Goal: Task Accomplishment & Management: Complete application form

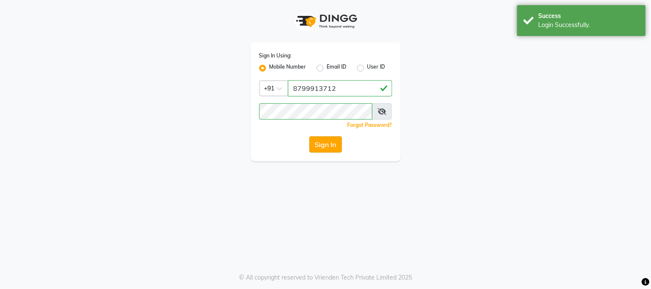
click at [333, 146] on button "Sign In" at bounding box center [325, 144] width 33 height 16
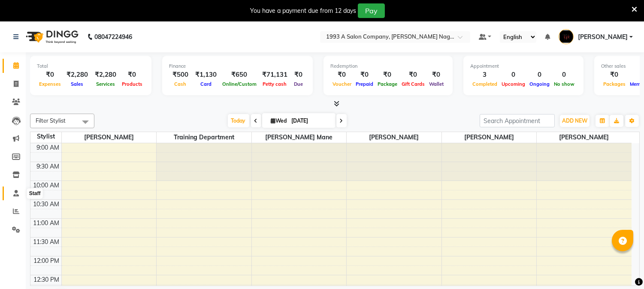
click at [21, 189] on span at bounding box center [16, 194] width 15 height 10
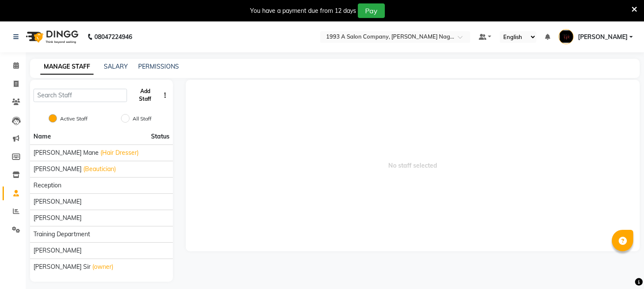
click at [153, 92] on button "Add Staff" at bounding box center [145, 95] width 30 height 22
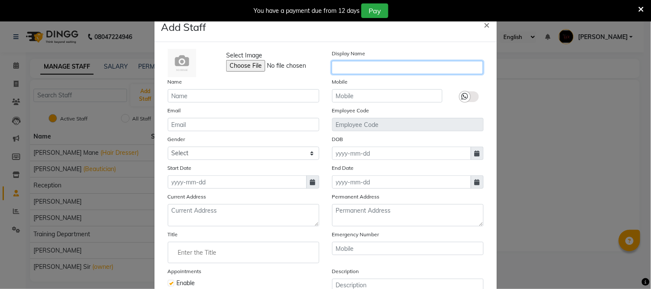
click at [348, 65] on input "text" at bounding box center [407, 67] width 151 height 13
type input "n"
type input "[PERSON_NAME]"
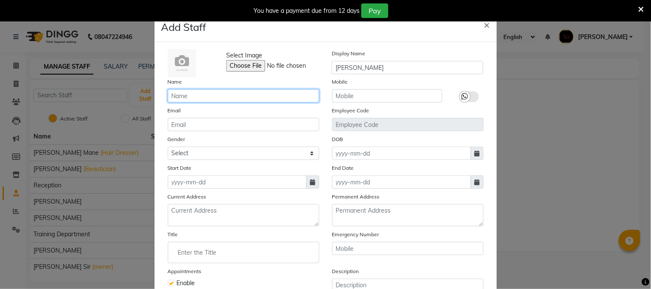
click at [252, 92] on input "text" at bounding box center [243, 95] width 151 height 13
type input "[PERSON_NAME]"
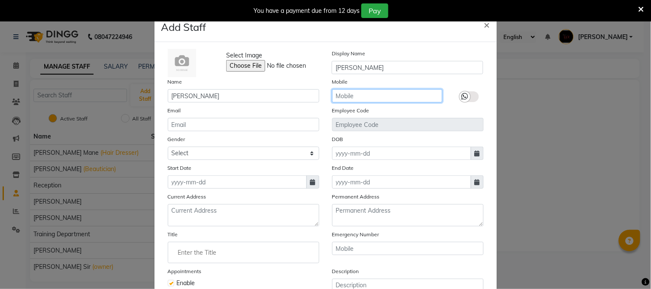
click at [367, 102] on input "text" at bounding box center [387, 95] width 110 height 13
type input "7083941733"
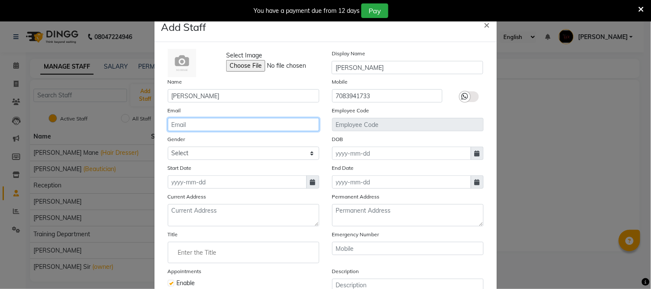
click at [227, 129] on input "email" at bounding box center [243, 124] width 151 height 13
type input "[EMAIL_ADDRESS][DOMAIN_NAME]"
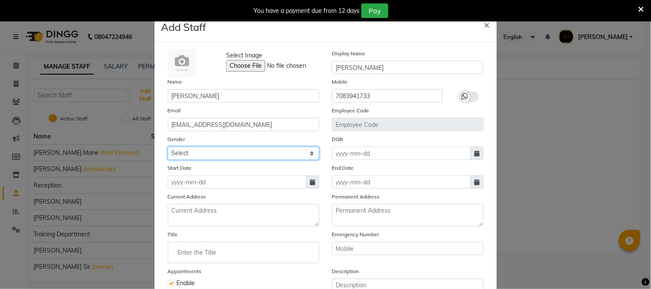
click at [227, 151] on select "Select [DEMOGRAPHIC_DATA] [DEMOGRAPHIC_DATA] Other Prefer Not To Say" at bounding box center [243, 153] width 151 height 13
select select "[DEMOGRAPHIC_DATA]"
click at [168, 147] on select "Select [DEMOGRAPHIC_DATA] [DEMOGRAPHIC_DATA] Other Prefer Not To Say" at bounding box center [243, 153] width 151 height 13
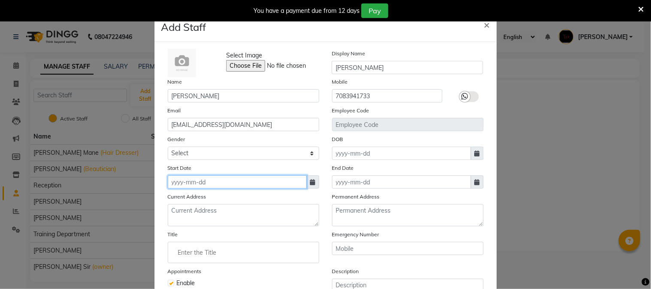
click at [210, 186] on input at bounding box center [237, 182] width 139 height 13
select select "9"
select select "2025"
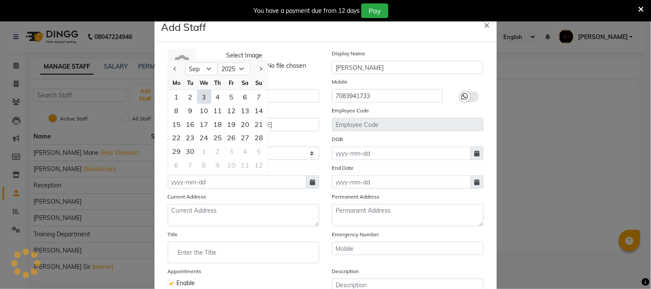
click at [224, 191] on div "Select Image Display Name [PERSON_NAME] Name [PERSON_NAME] Mobile [PHONE_NUMBER…" at bounding box center [325, 187] width 329 height 276
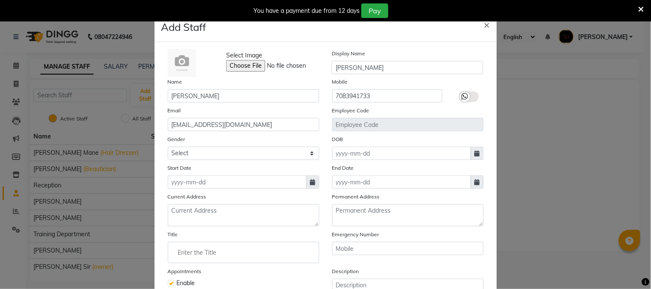
click at [306, 183] on span at bounding box center [312, 182] width 13 height 13
select select "9"
select select "2025"
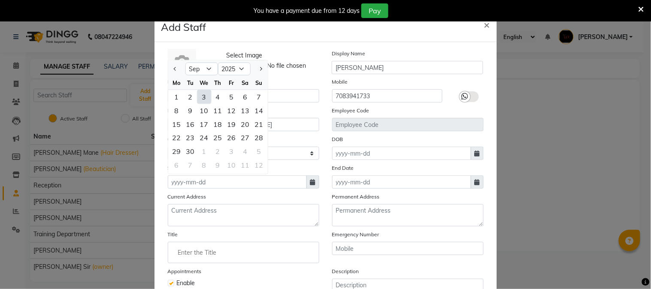
click at [174, 98] on div "1" at bounding box center [177, 97] width 14 height 14
type input "[DATE]"
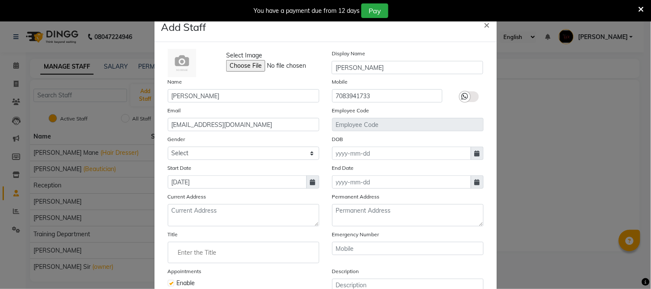
click at [475, 152] on icon at bounding box center [477, 154] width 5 height 6
select select "9"
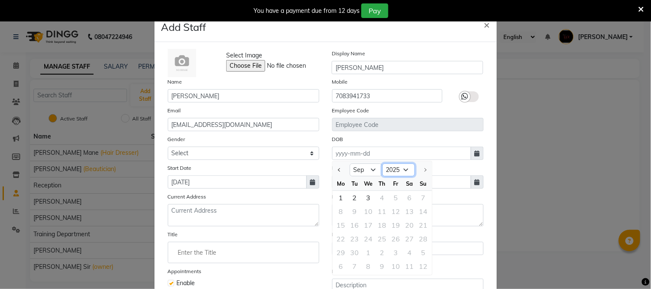
click at [403, 170] on select "1920 1921 1922 1923 1924 1925 1926 1927 1928 1929 1930 1931 1932 1933 1934 1935…" at bounding box center [398, 170] width 33 height 13
select select "2004"
click at [382, 164] on select "1920 1921 1922 1923 1924 1925 1926 1927 1928 1929 1930 1931 1932 1933 1934 1935…" at bounding box center [398, 170] width 33 height 13
click at [366, 173] on select "Jan Feb Mar Apr May Jun [DATE] Aug Sep Oct Nov Dec" at bounding box center [366, 170] width 33 height 13
select select "4"
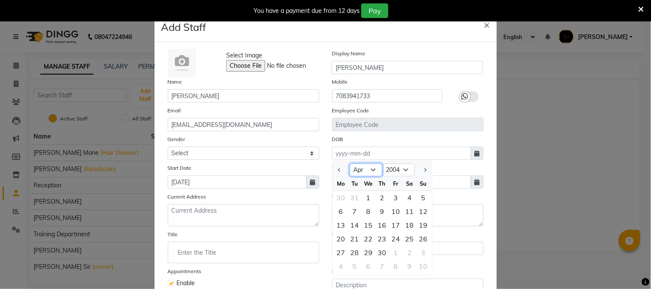
click at [350, 164] on select "Jan Feb Mar Apr May Jun [DATE] Aug Sep Oct Nov Dec" at bounding box center [366, 170] width 33 height 13
click at [338, 254] on div "26" at bounding box center [341, 253] width 14 height 14
type input "[DATE]"
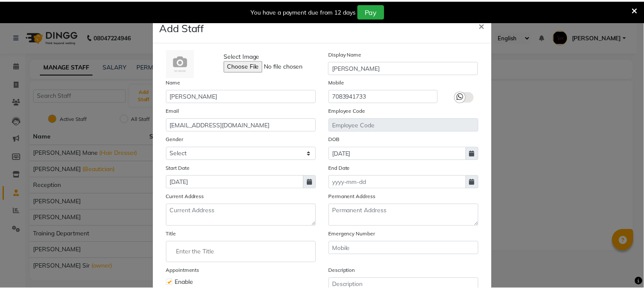
scroll to position [90, 0]
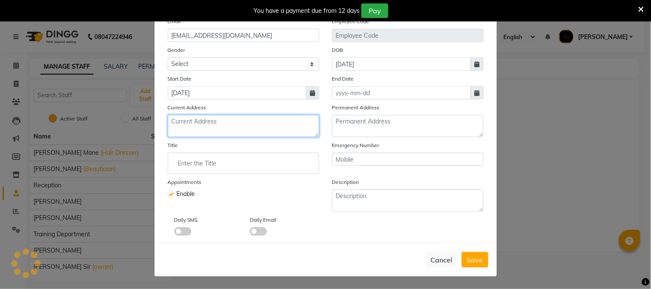
click at [189, 127] on textarea at bounding box center [243, 126] width 151 height 22
type textarea "manjari budrukh z corner [PERSON_NAME] 40ft road"
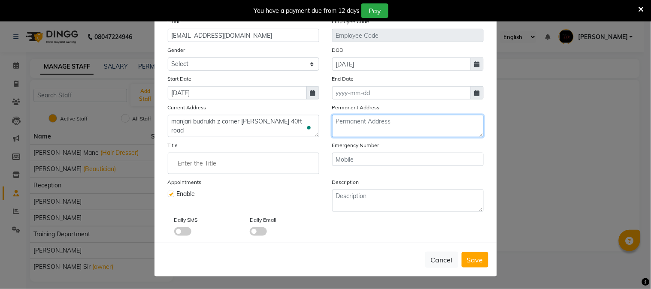
click at [375, 121] on textarea at bounding box center [407, 126] width 151 height 22
type textarea "j"
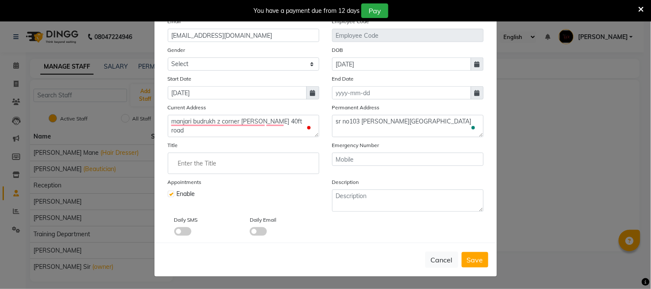
click at [430, 144] on div "Emergency Number" at bounding box center [408, 157] width 164 height 33
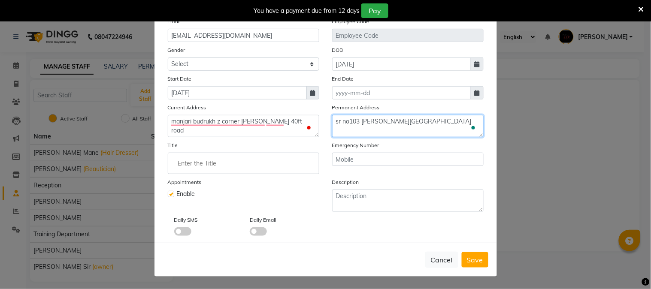
click at [465, 122] on textarea "sr no103 [PERSON_NAME][GEOGRAPHIC_DATA]" at bounding box center [407, 126] width 151 height 22
click at [459, 132] on textarea "sr no103 [PERSON_NAME][GEOGRAPHIC_DATA] yerwada [GEOGRAPHIC_DATA] 411006" at bounding box center [407, 126] width 151 height 22
type textarea "sr no103 [PERSON_NAME][GEOGRAPHIC_DATA] yerwada [GEOGRAPHIC_DATA] 411006"
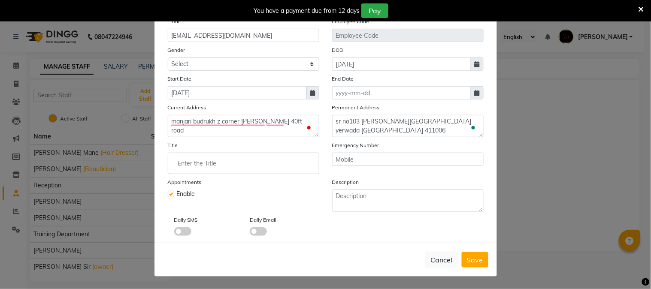
click at [260, 162] on input "Enter the Title" at bounding box center [244, 163] width 144 height 17
click at [320, 143] on div at bounding box center [325, 144] width 651 height 289
click at [389, 161] on input "text" at bounding box center [407, 159] width 151 height 13
type input "7666316120"
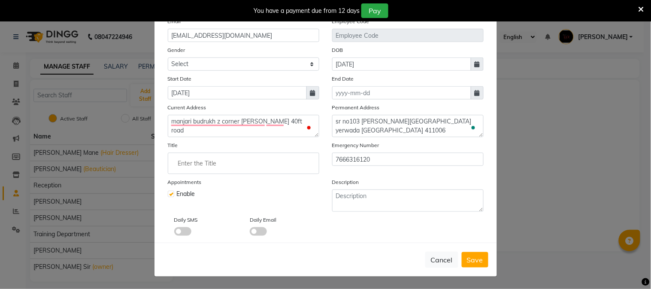
click at [174, 232] on span at bounding box center [182, 231] width 17 height 9
click at [174, 233] on input "checkbox" at bounding box center [174, 233] width 0 height 0
click at [250, 234] on span at bounding box center [258, 231] width 17 height 9
click at [250, 233] on input "checkbox" at bounding box center [250, 233] width 0 height 0
click at [482, 263] on button "Save" at bounding box center [475, 259] width 27 height 15
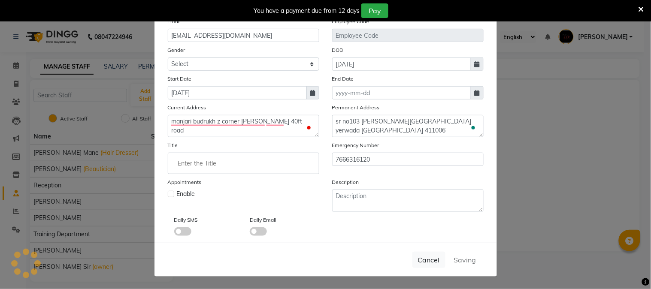
select select
checkbox input "false"
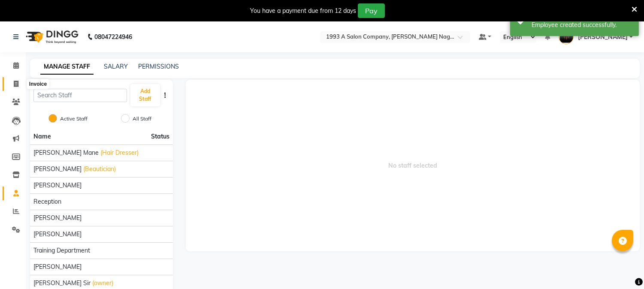
click at [13, 80] on span at bounding box center [16, 84] width 15 height 10
select select "service"
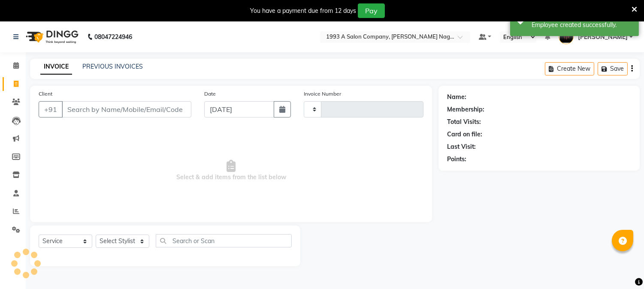
scroll to position [21, 0]
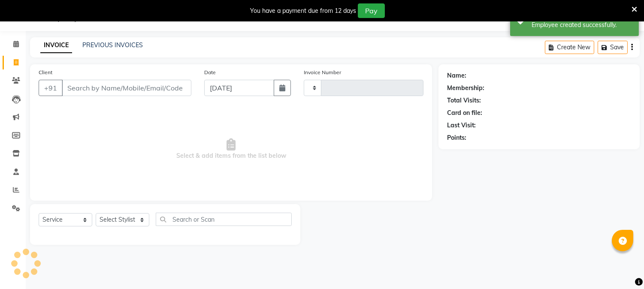
type input "1834"
select select "144"
type input "8007367222"
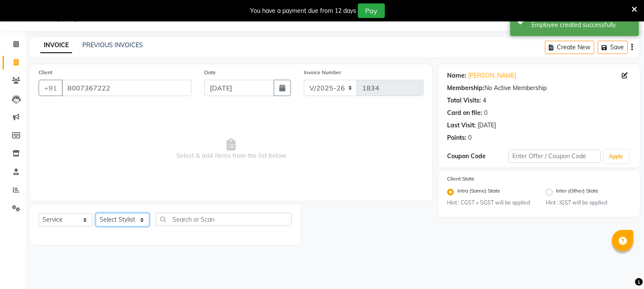
click at [140, 222] on select "Select Stylist [PERSON_NAME] Mane [PERSON_NAME] [PERSON_NAME] Reception [PERSON…" at bounding box center [123, 219] width 54 height 13
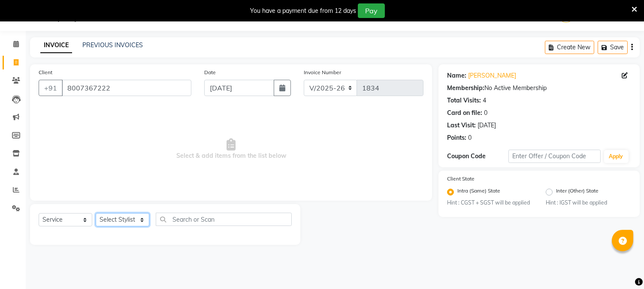
select select "90762"
click at [96, 214] on select "Select Stylist [PERSON_NAME] Mane [PERSON_NAME] [PERSON_NAME] Reception [PERSON…" at bounding box center [123, 219] width 54 height 13
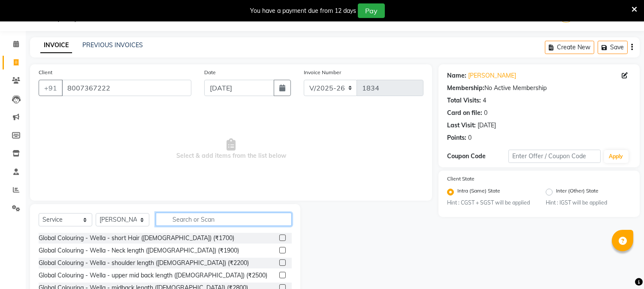
click at [191, 222] on input "text" at bounding box center [224, 219] width 136 height 13
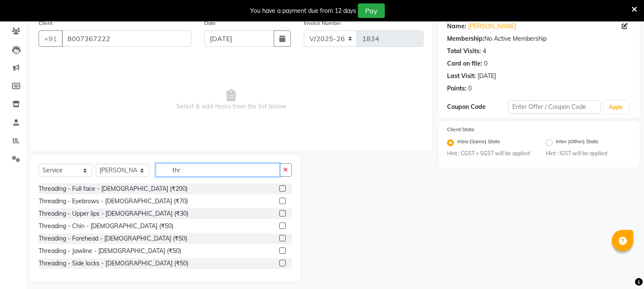
scroll to position [76, 0]
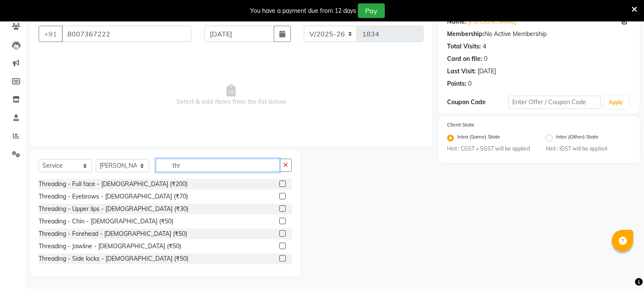
type input "thr"
click at [279, 197] on label at bounding box center [282, 196] width 6 height 6
click at [279, 197] on input "checkbox" at bounding box center [282, 197] width 6 height 6
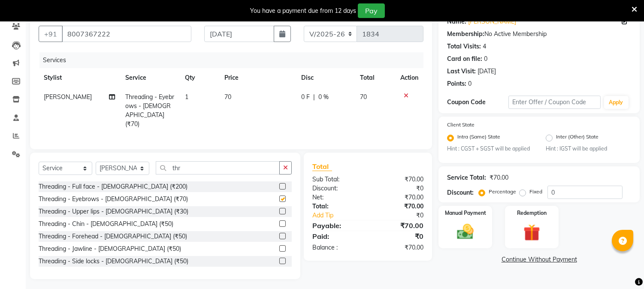
checkbox input "false"
click at [279, 235] on label at bounding box center [282, 236] width 6 height 6
click at [279, 235] on input "checkbox" at bounding box center [282, 237] width 6 height 6
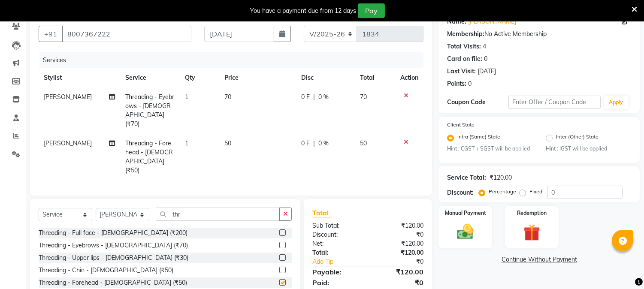
checkbox input "false"
click at [475, 227] on img at bounding box center [465, 232] width 28 height 20
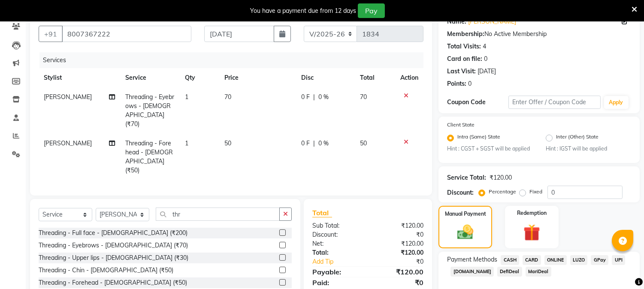
click at [557, 262] on span "ONLINE" at bounding box center [556, 260] width 22 height 10
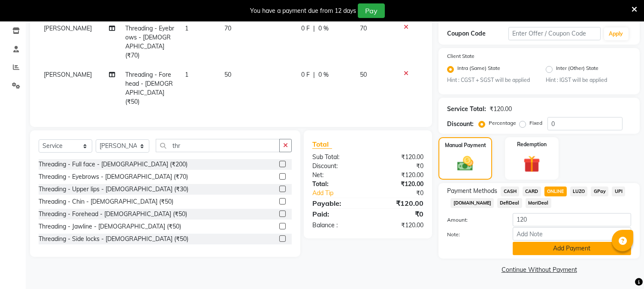
click at [554, 248] on button "Add Payment" at bounding box center [572, 248] width 118 height 13
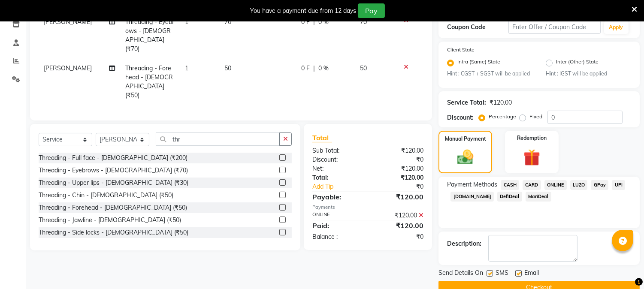
scroll to position [169, 0]
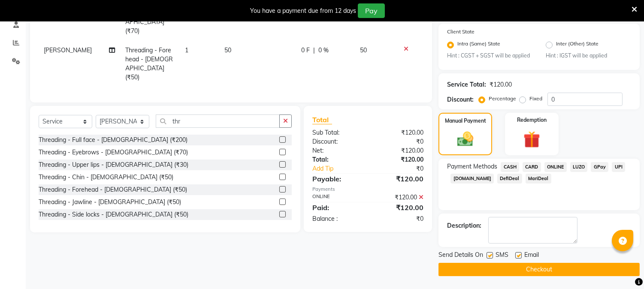
click at [538, 270] on button "Checkout" at bounding box center [539, 269] width 201 height 13
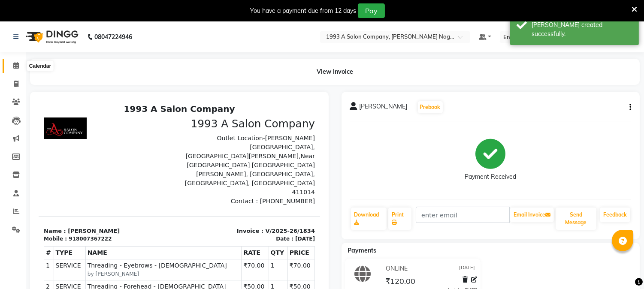
click at [16, 65] on icon at bounding box center [16, 65] width 6 height 6
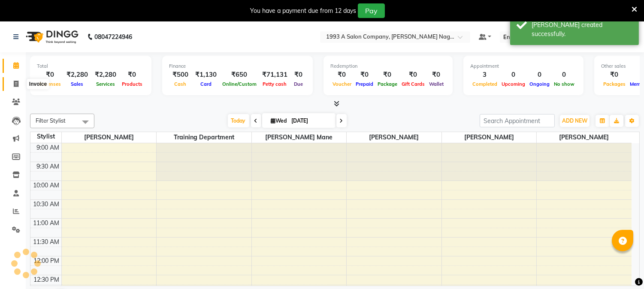
click at [16, 85] on icon at bounding box center [16, 84] width 5 height 6
select select "144"
select select "service"
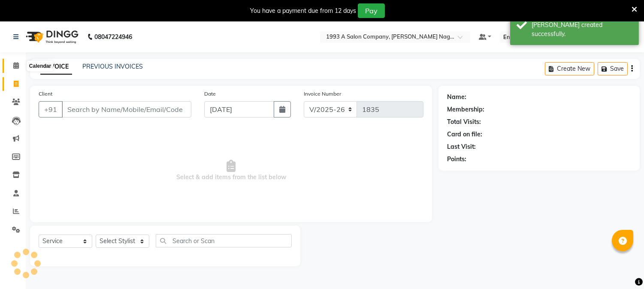
click at [13, 63] on icon at bounding box center [16, 65] width 6 height 6
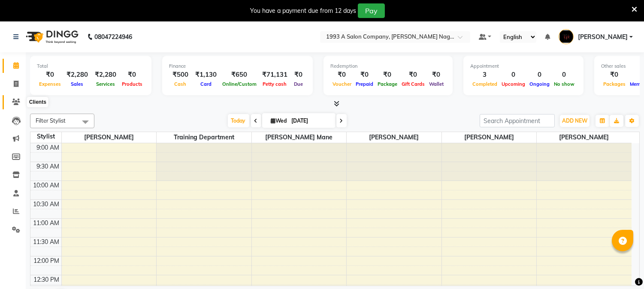
click at [16, 103] on icon at bounding box center [16, 102] width 8 height 6
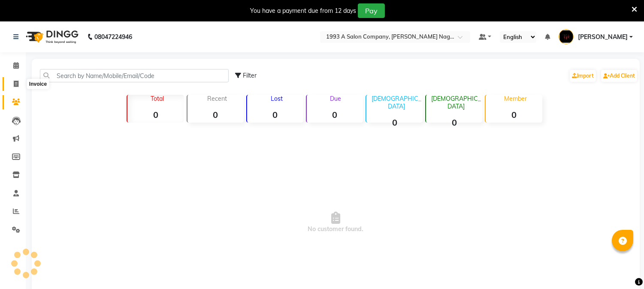
click at [14, 86] on icon at bounding box center [16, 84] width 5 height 6
select select "service"
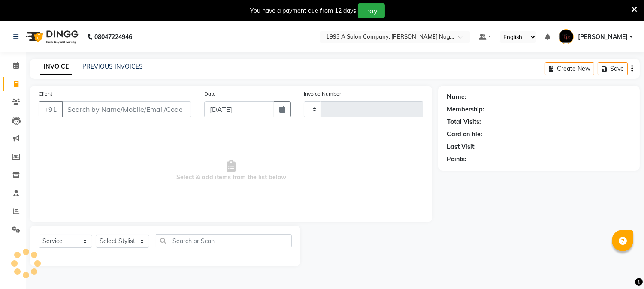
scroll to position [21, 0]
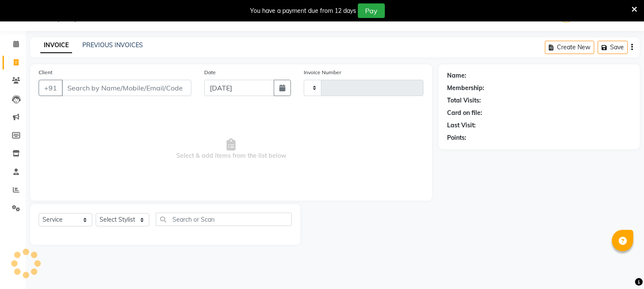
type input "1835"
select select "144"
click at [12, 44] on span at bounding box center [16, 44] width 15 height 10
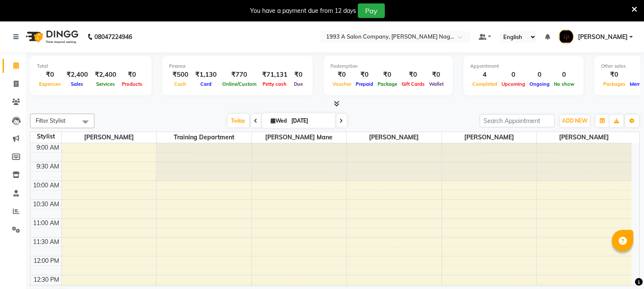
click at [89, 121] on span at bounding box center [85, 122] width 17 height 16
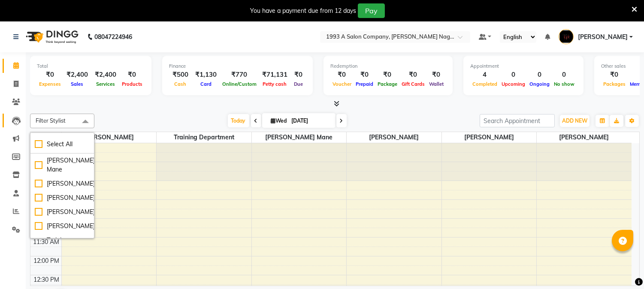
click at [6, 114] on link "Leads" at bounding box center [13, 121] width 21 height 14
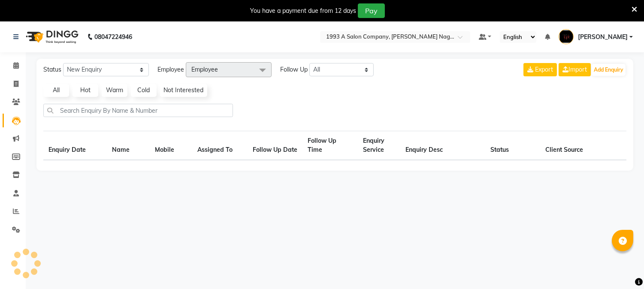
select select "10"
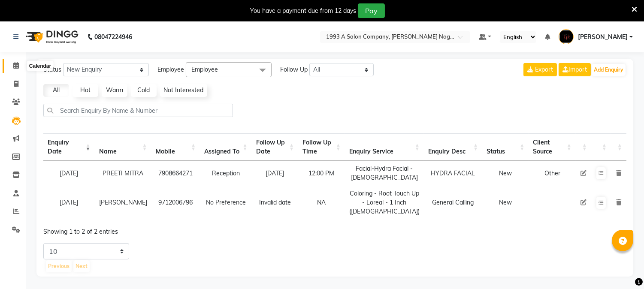
click at [14, 64] on icon at bounding box center [16, 65] width 6 height 6
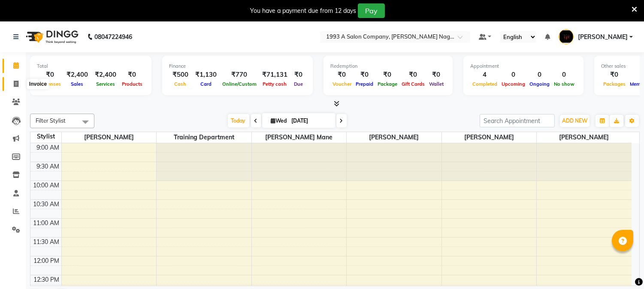
click at [18, 87] on span at bounding box center [16, 84] width 15 height 10
select select "service"
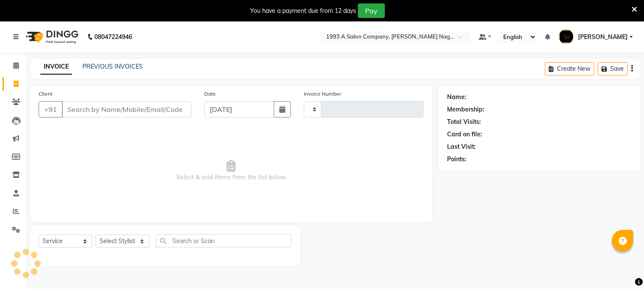
type input "1835"
select select "144"
click at [106, 67] on link "PREVIOUS INVOICES" at bounding box center [112, 67] width 61 height 8
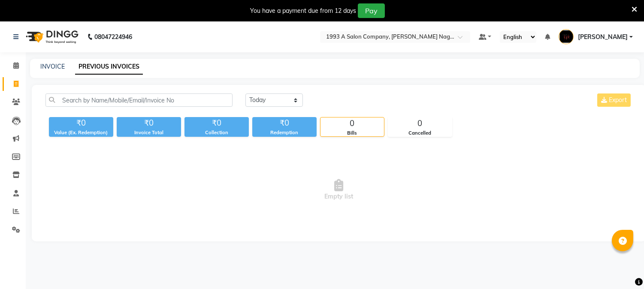
click at [109, 69] on link "PREVIOUS INVOICES" at bounding box center [109, 66] width 68 height 15
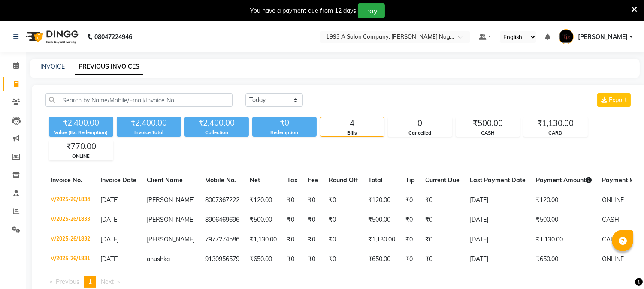
click at [112, 64] on link "PREVIOUS INVOICES" at bounding box center [109, 66] width 68 height 15
click at [16, 67] on icon at bounding box center [16, 65] width 6 height 6
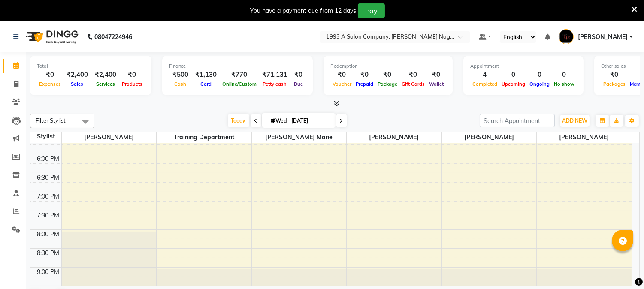
scroll to position [350, 0]
